Goal: Task Accomplishment & Management: Use online tool/utility

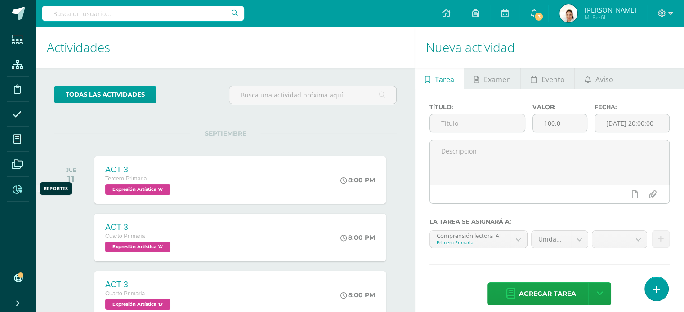
click at [24, 189] on span at bounding box center [17, 189] width 20 height 20
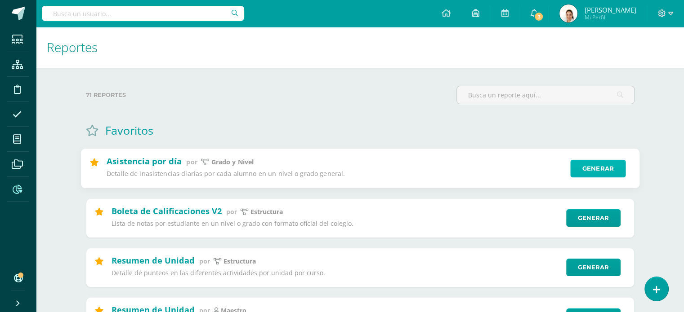
click at [590, 170] on link "Generar" at bounding box center [597, 169] width 55 height 18
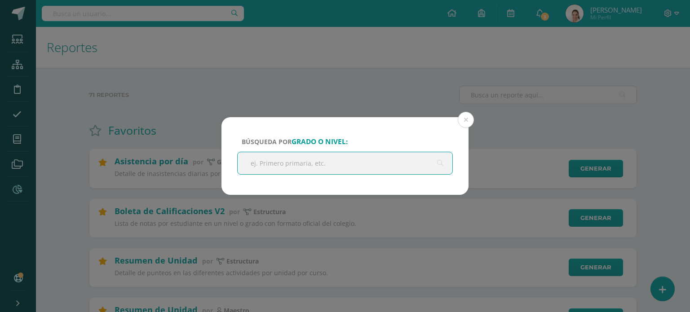
click at [311, 160] on input "text" at bounding box center [345, 163] width 215 height 22
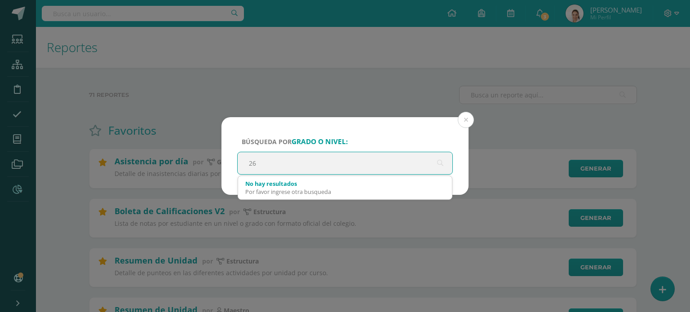
type input "2"
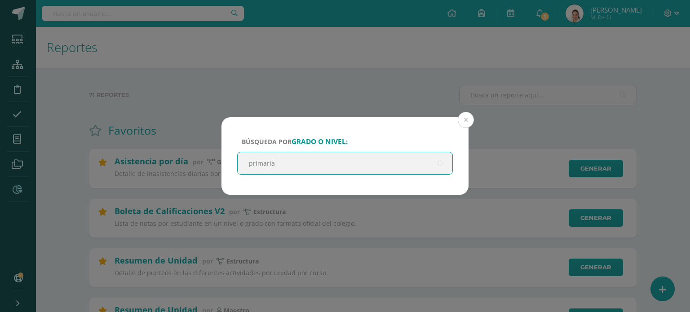
type input "primaria"
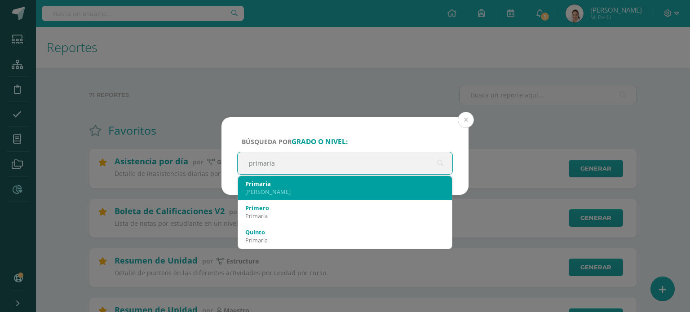
click at [333, 190] on div "Pantaleón Siquinalá" at bounding box center [345, 192] width 200 height 8
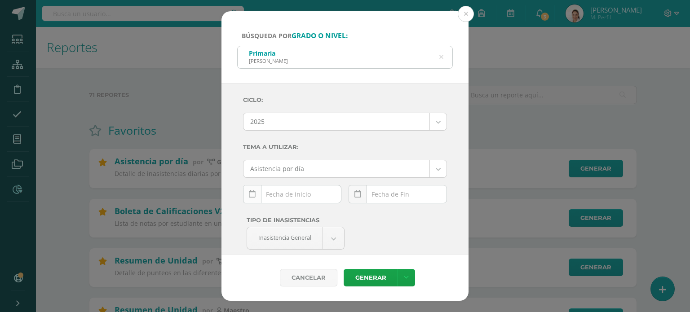
click at [255, 197] on link at bounding box center [252, 194] width 18 height 18
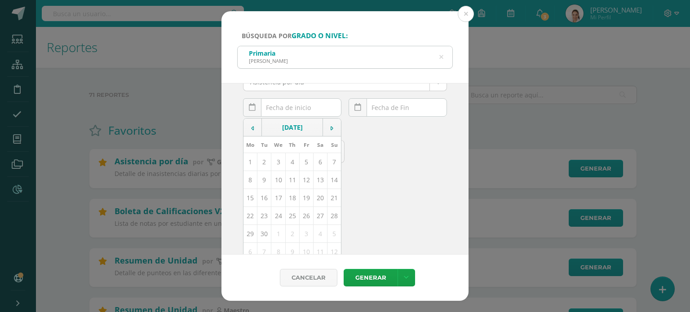
scroll to position [94, 0]
click at [252, 162] on td "1" at bounding box center [251, 156] width 14 height 18
type input "2025-09-01"
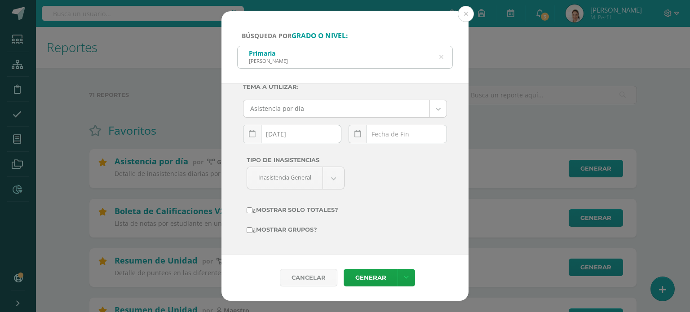
scroll to position [59, 0]
click at [254, 136] on icon at bounding box center [252, 135] width 7 height 8
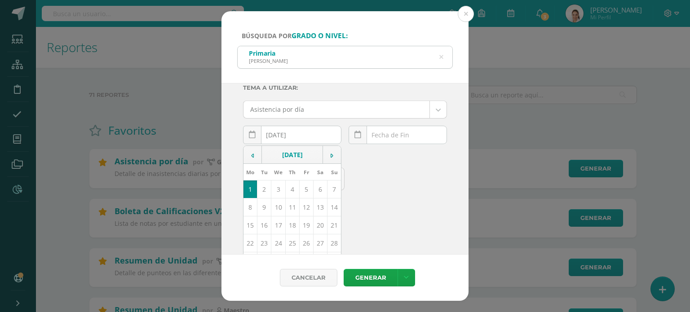
click at [251, 190] on td "1" at bounding box center [251, 190] width 14 height 18
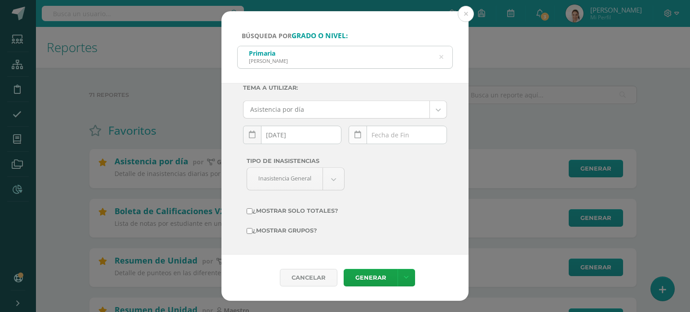
click at [349, 132] on link at bounding box center [358, 135] width 18 height 18
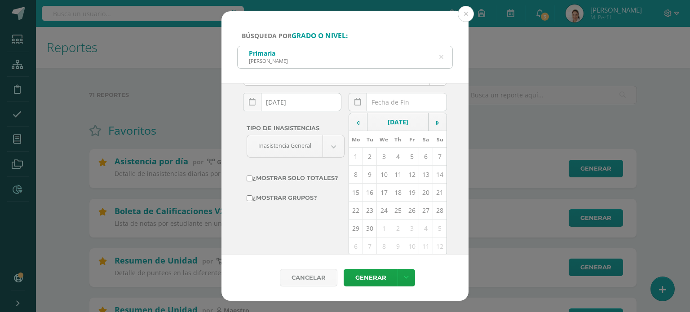
scroll to position [94, 0]
click at [392, 175] on td "11" at bounding box center [398, 174] width 14 height 18
type input "[DATE]"
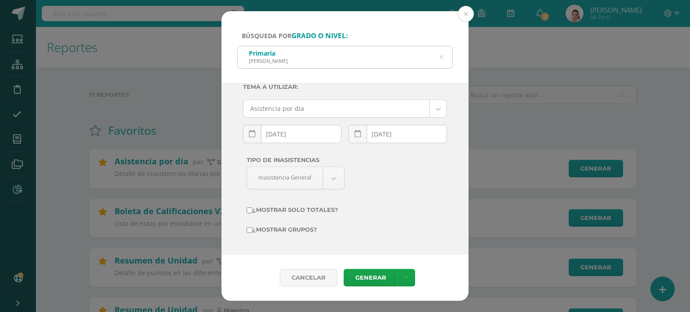
scroll to position [59, 0]
click at [373, 275] on link "Generar" at bounding box center [371, 278] width 54 height 18
click at [463, 18] on button at bounding box center [466, 14] width 16 height 16
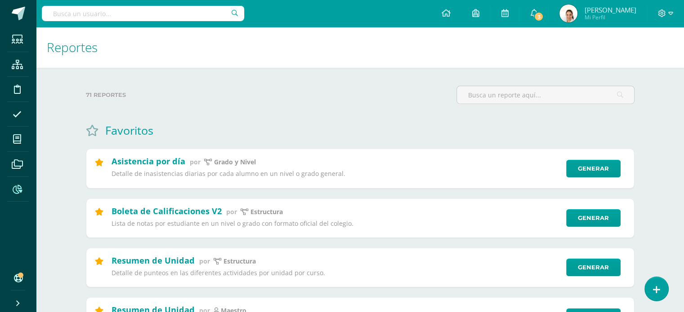
click at [137, 8] on input "text" at bounding box center [143, 13] width 202 height 15
type input "aldrin"
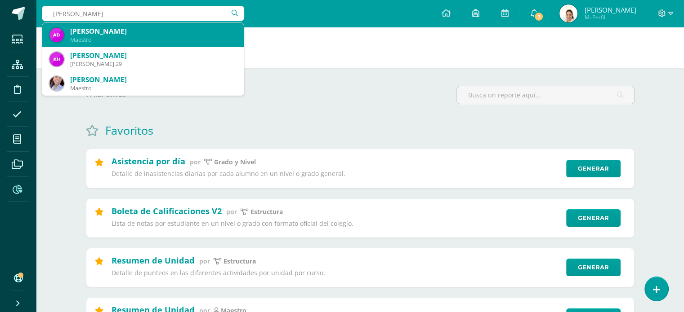
click at [138, 39] on div "Maestro" at bounding box center [153, 40] width 166 height 8
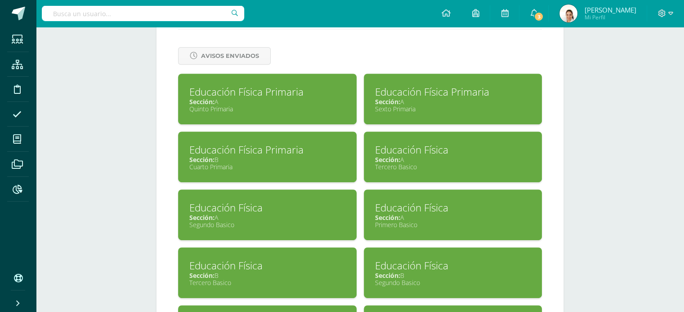
scroll to position [378, 0]
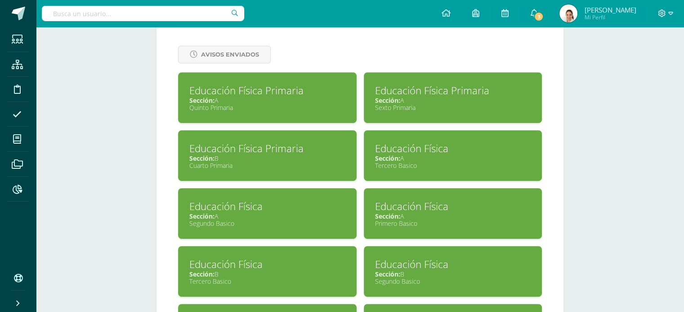
drag, startPoint x: 686, startPoint y: 57, endPoint x: 671, endPoint y: 191, distance: 135.6
click at [671, 191] on html "Estudiantes Estructura Disciplina Asistencia Mis cursos Archivos Reportes Sopor…" at bounding box center [342, 37] width 684 height 830
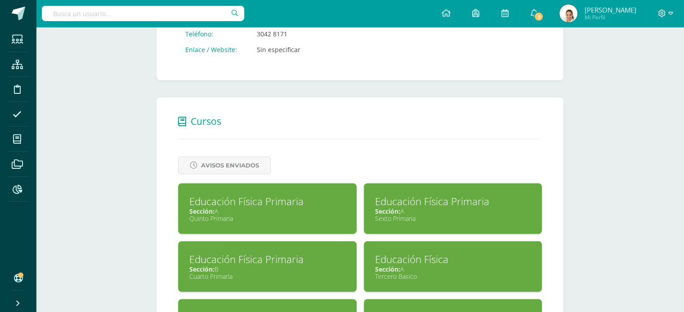
scroll to position [264, 0]
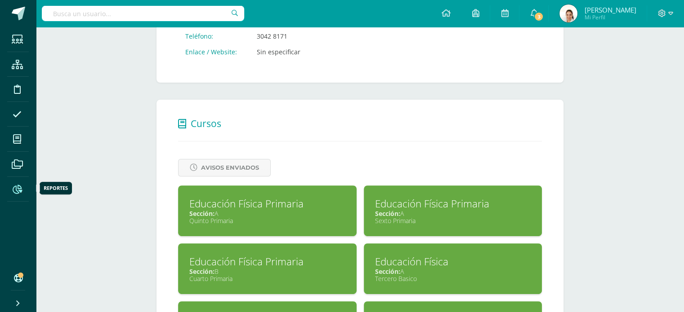
click at [20, 191] on icon at bounding box center [17, 189] width 9 height 9
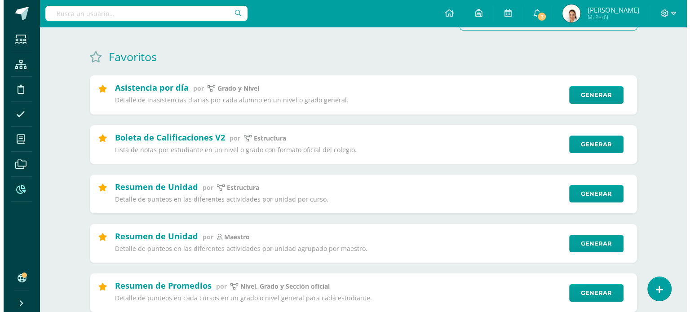
scroll to position [78, 0]
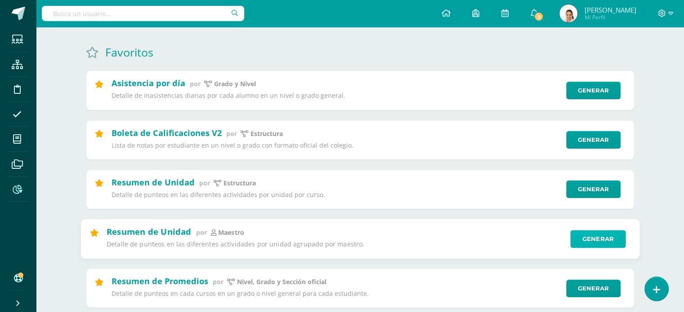
click at [596, 237] on link "Generar" at bounding box center [597, 239] width 55 height 18
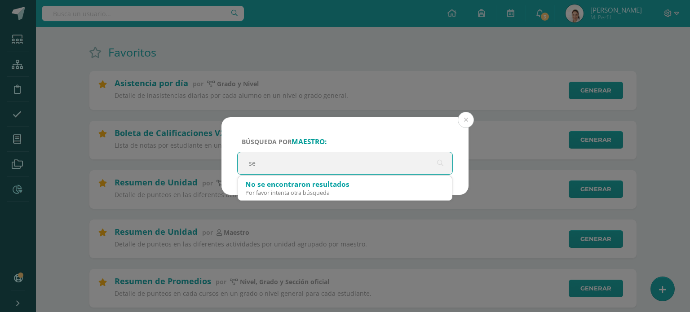
type input "s"
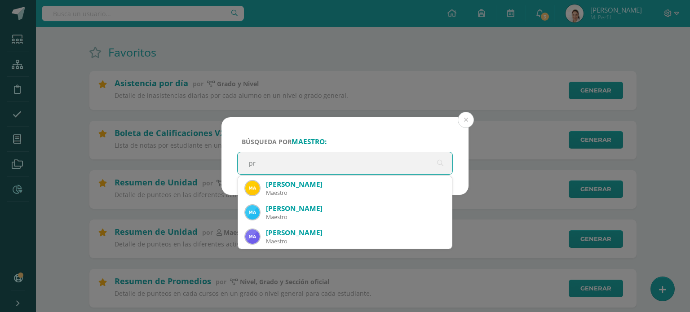
type input "p"
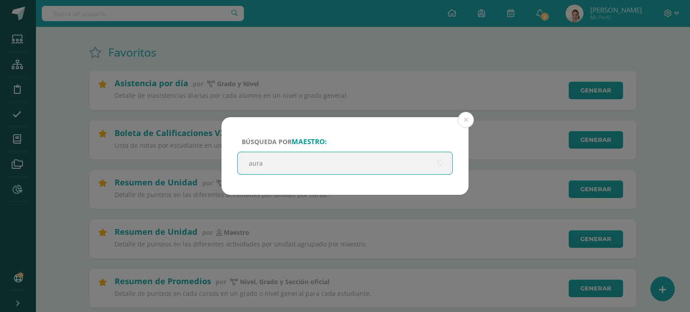
type input "aura"
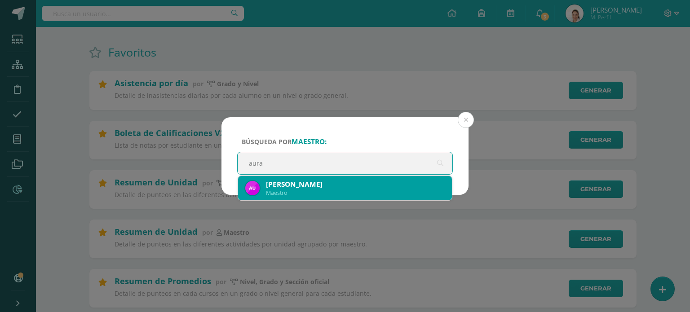
click at [372, 186] on div "Aura Barahona" at bounding box center [355, 184] width 179 height 9
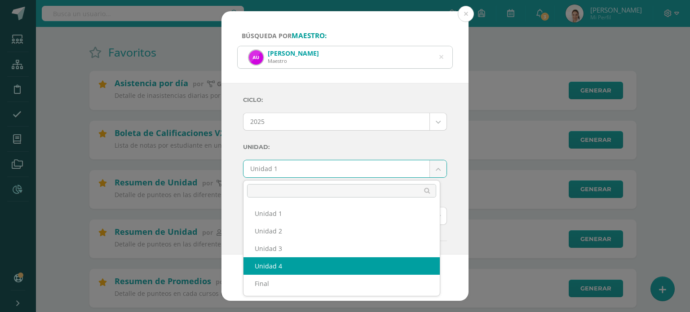
select select "Unidad 4"
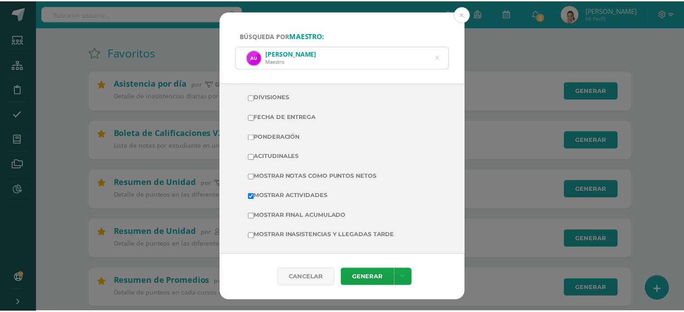
scroll to position [206, 0]
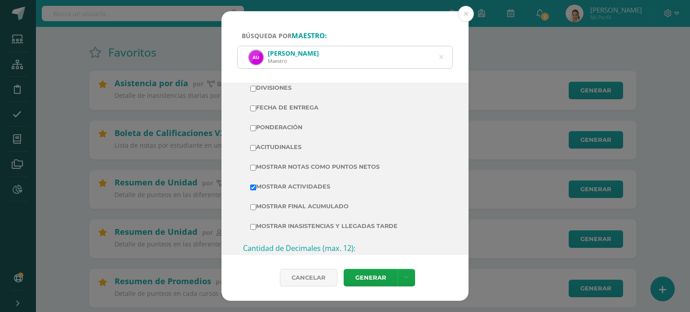
click at [253, 168] on input "Mostrar Notas Como Puntos Netos" at bounding box center [253, 168] width 6 height 6
checkbox input "true"
click at [350, 275] on link "Generar" at bounding box center [371, 278] width 54 height 18
click at [456, 16] on div "Búsqueda por maestro: Aura Barahona Maestro aura" at bounding box center [345, 47] width 247 height 72
click at [468, 15] on button at bounding box center [466, 14] width 16 height 16
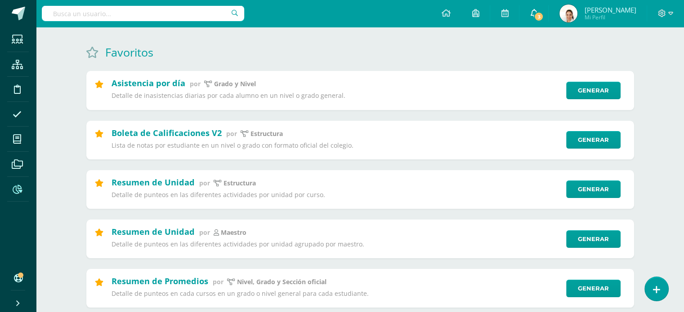
click at [543, 18] on span "3" at bounding box center [539, 17] width 10 height 10
